Goal: Information Seeking & Learning: Learn about a topic

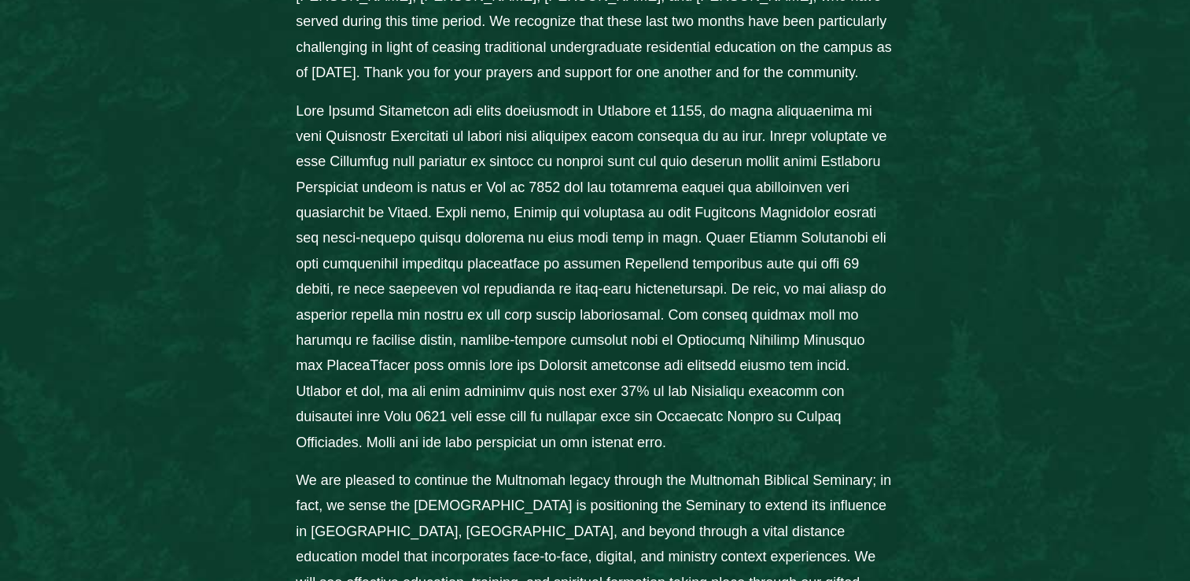
scroll to position [953, 0]
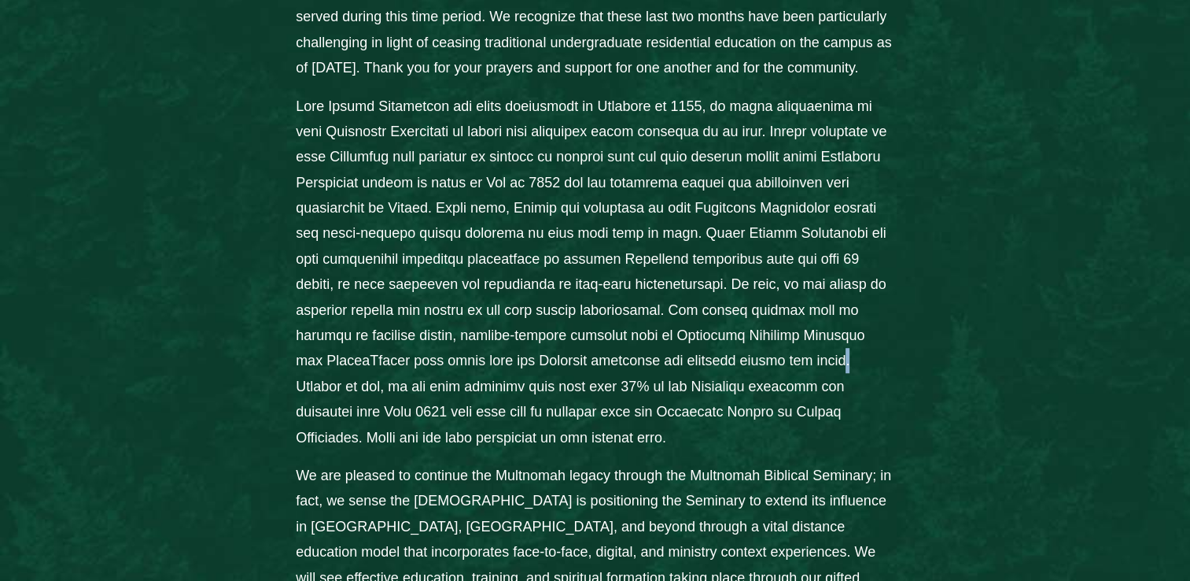
click at [1113, 296] on div "From the Desk of President [PERSON_NAME]: [PERSON_NAME][GEOGRAPHIC_DATA] is gra…" at bounding box center [595, 352] width 1190 height 1211
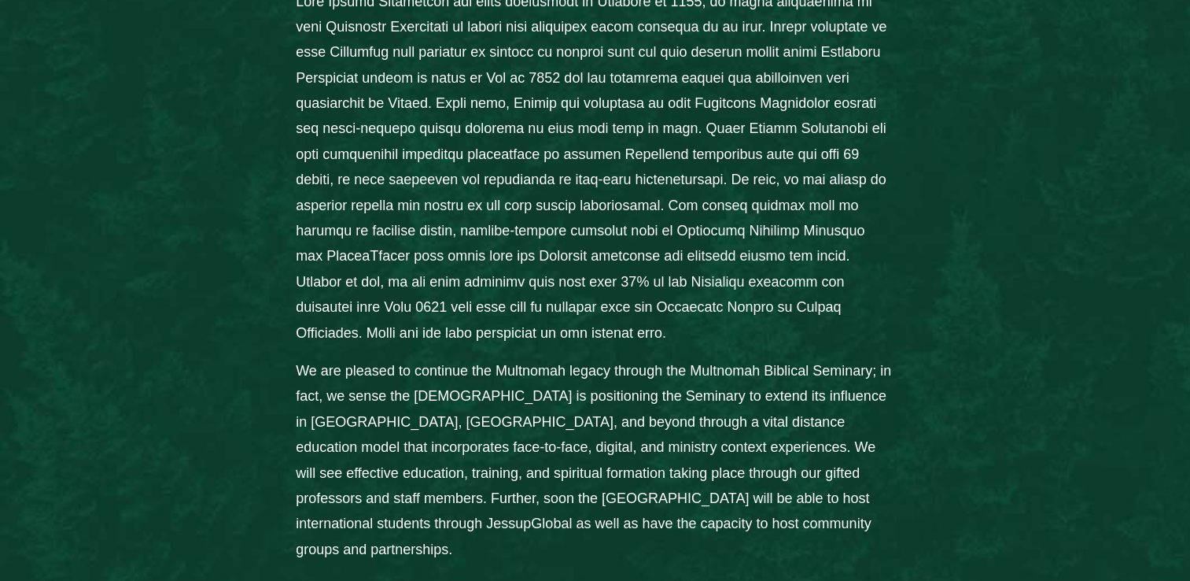
scroll to position [1057, 0]
click at [1026, 337] on div "From the Desk of President [PERSON_NAME]: [PERSON_NAME][GEOGRAPHIC_DATA] is gra…" at bounding box center [595, 248] width 1007 height 1085
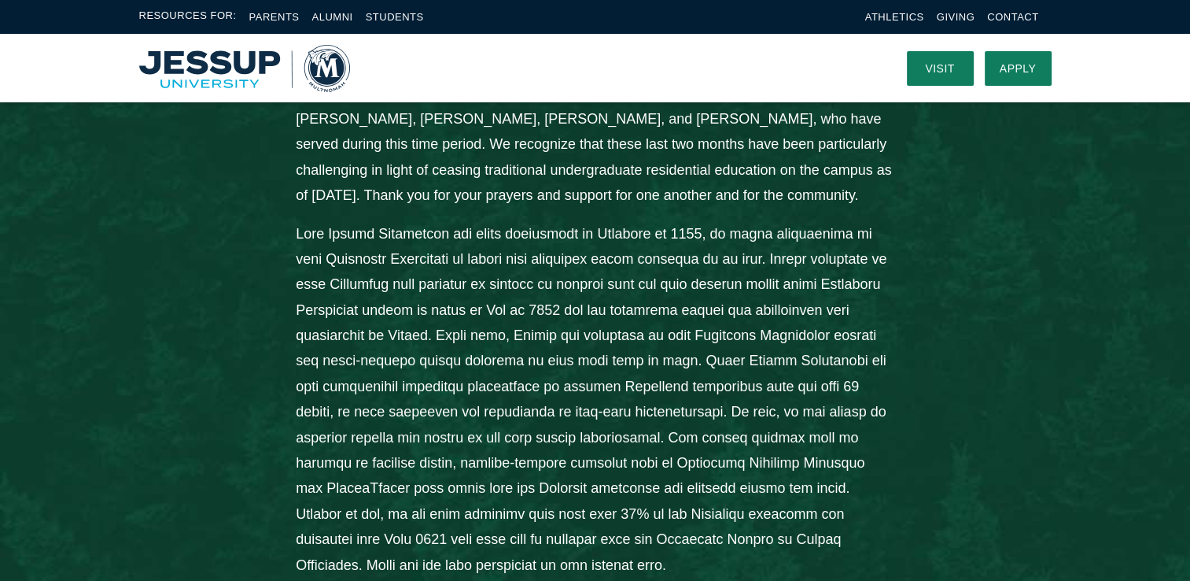
scroll to position [812, 0]
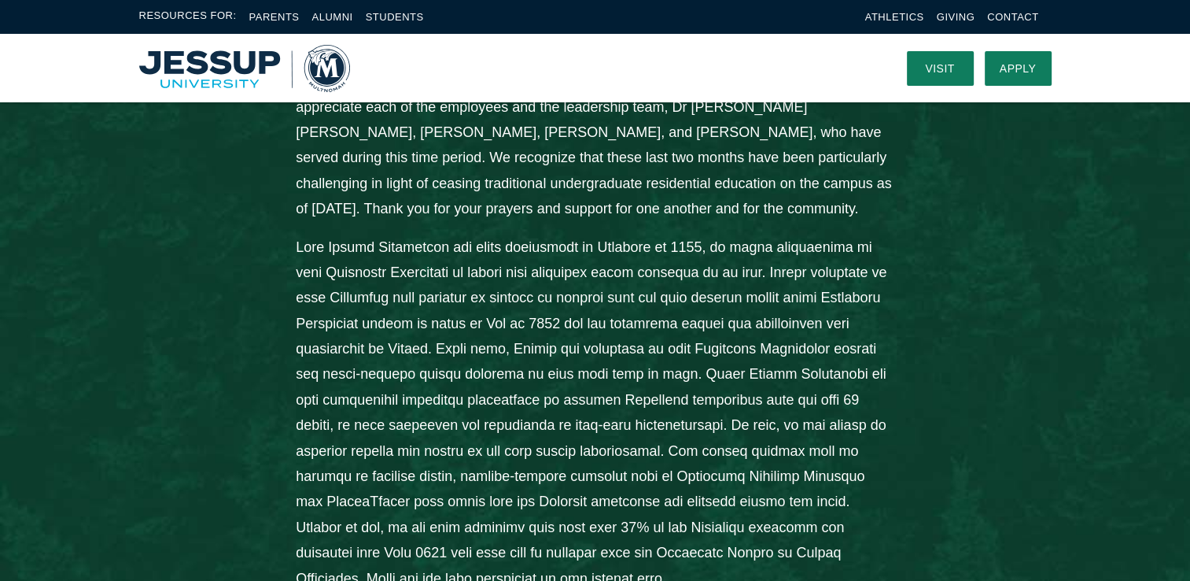
click at [938, 72] on link "Visit" at bounding box center [940, 68] width 67 height 35
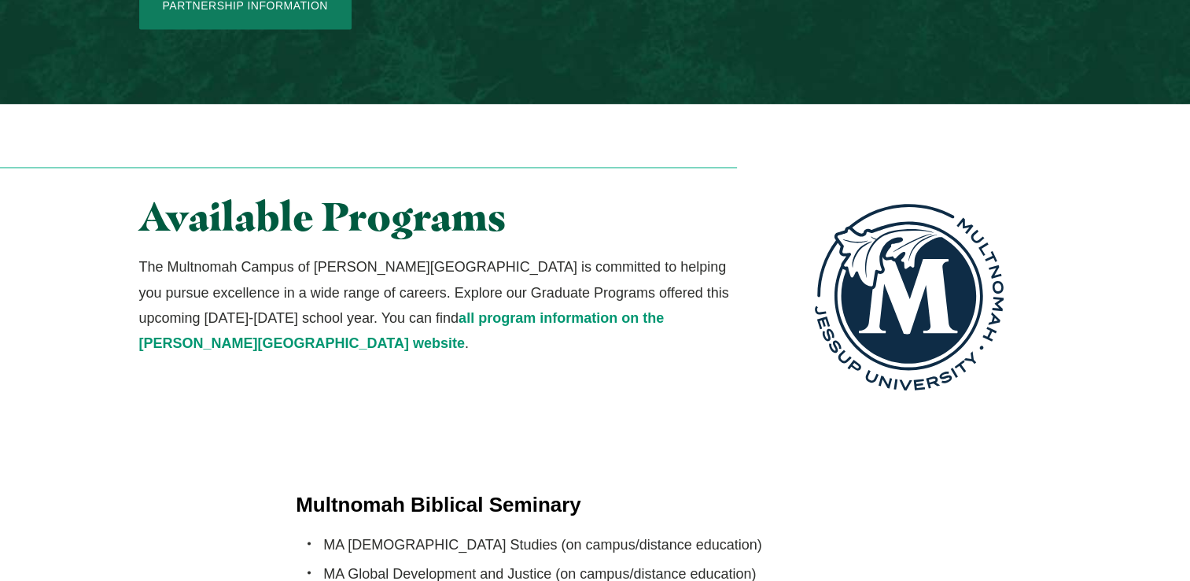
scroll to position [2791, 0]
